Goal: Find specific page/section: Find specific page/section

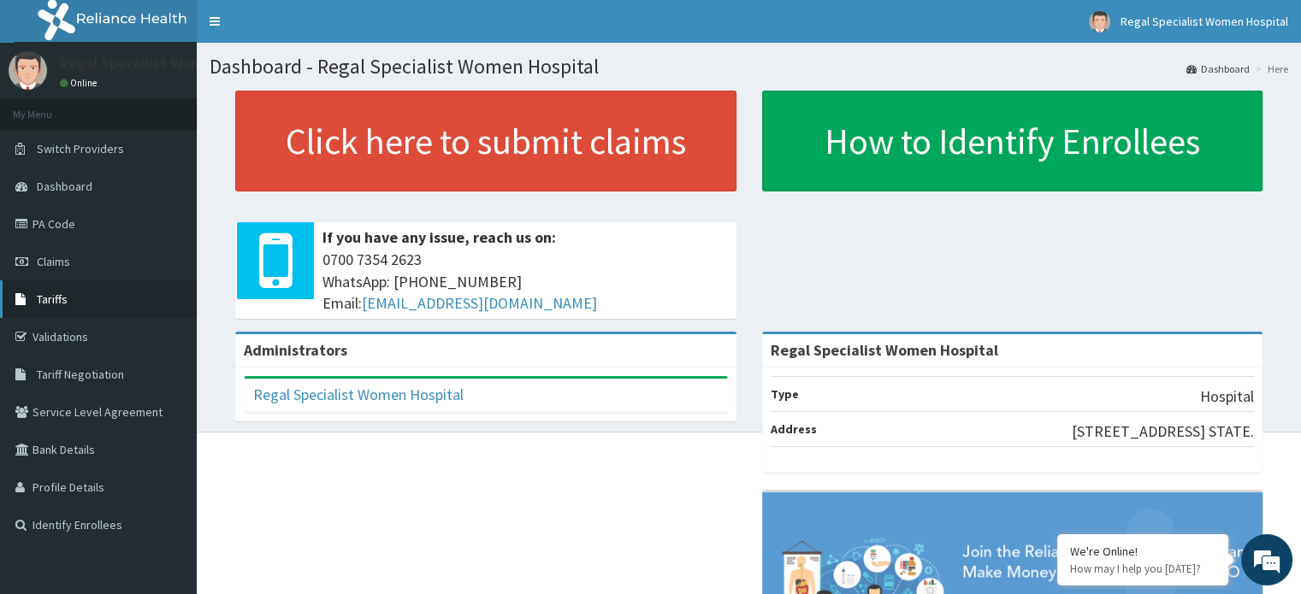
click at [87, 301] on link "Tariffs" at bounding box center [98, 300] width 197 height 38
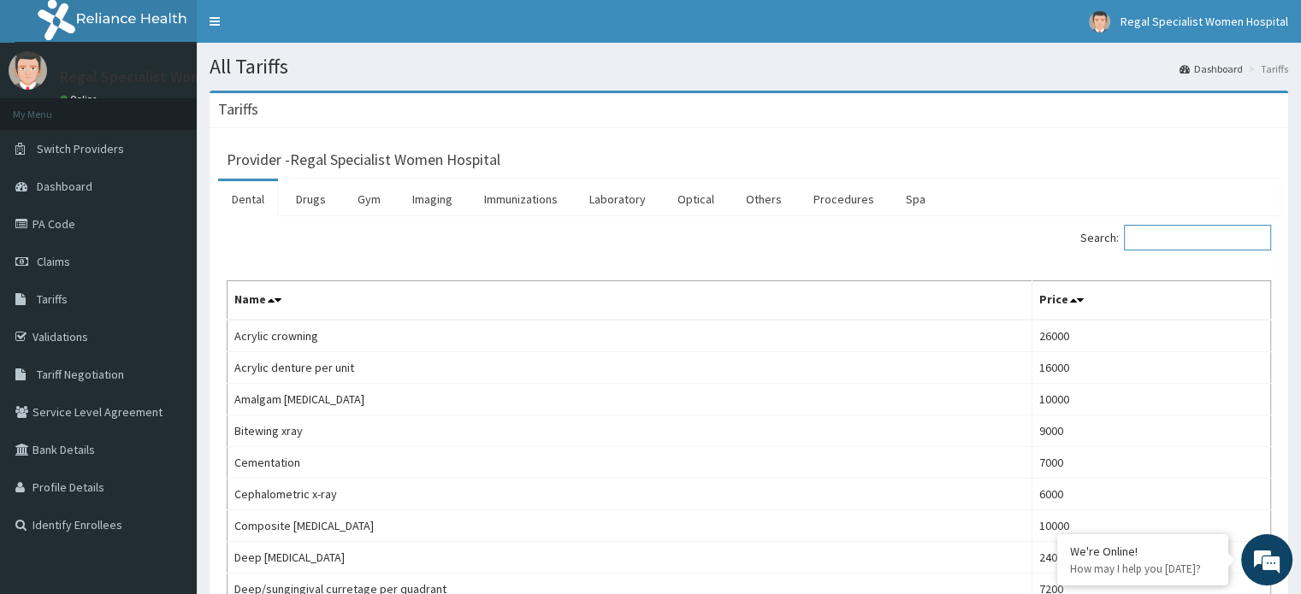
click at [1238, 235] on input "Search:" at bounding box center [1197, 238] width 147 height 26
click at [828, 194] on link "Procedures" at bounding box center [844, 199] width 88 height 36
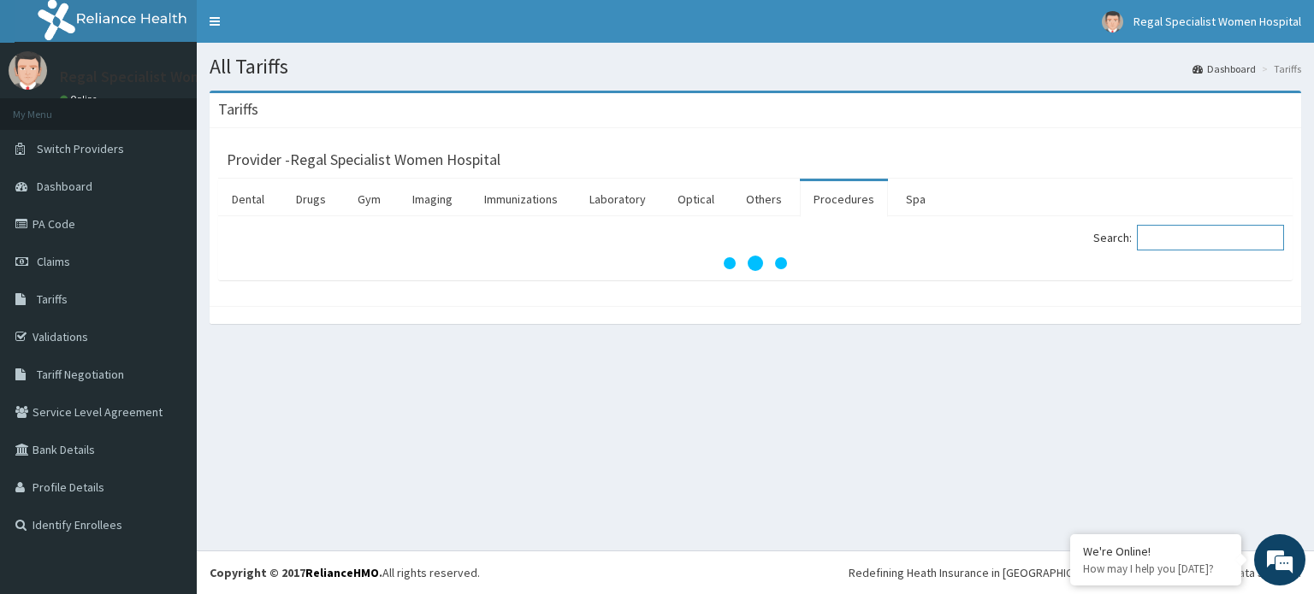
click at [1220, 239] on input "Search:" at bounding box center [1210, 238] width 147 height 26
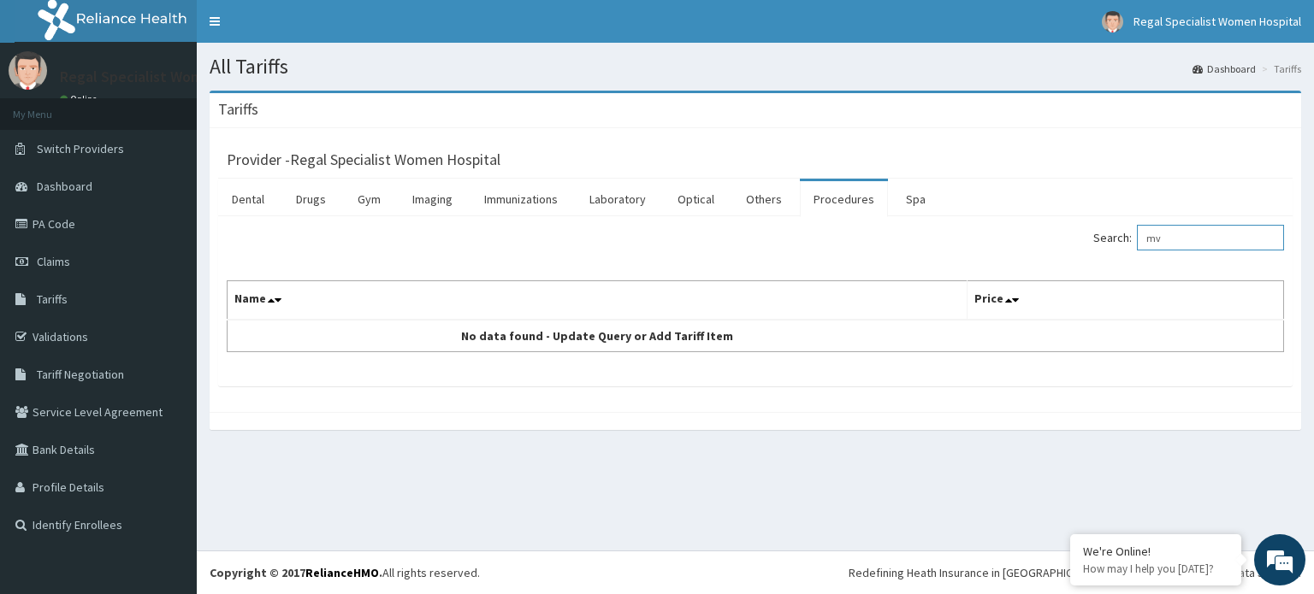
type input "m"
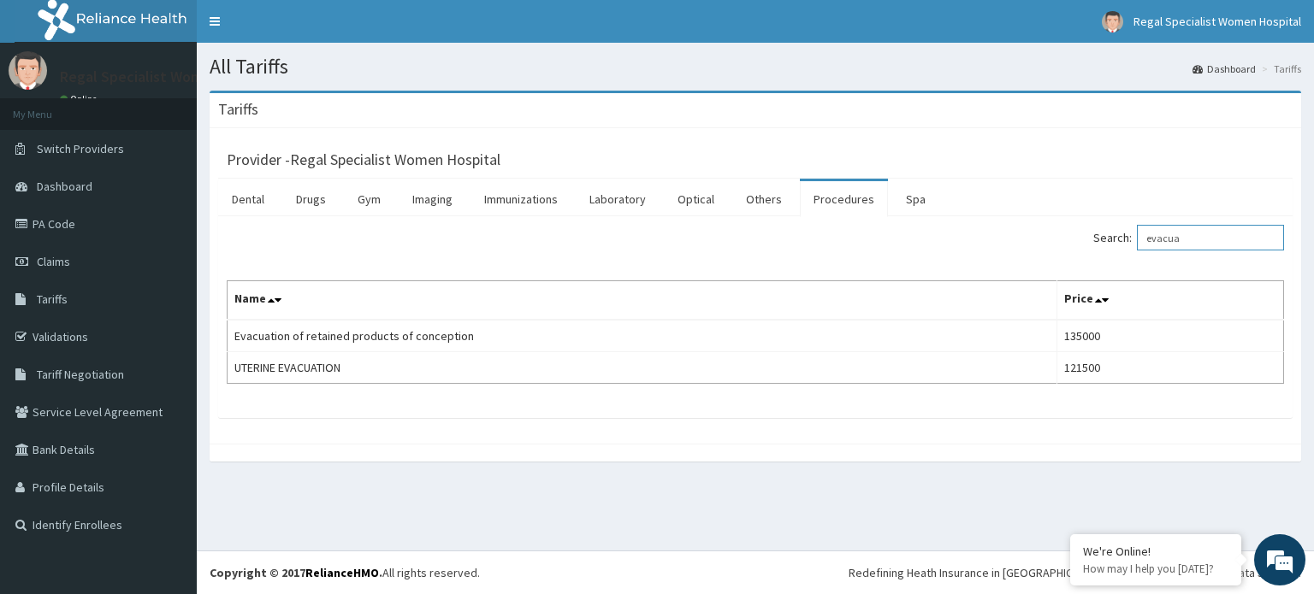
type input "evacua"
